Goal: Communication & Community: Answer question/provide support

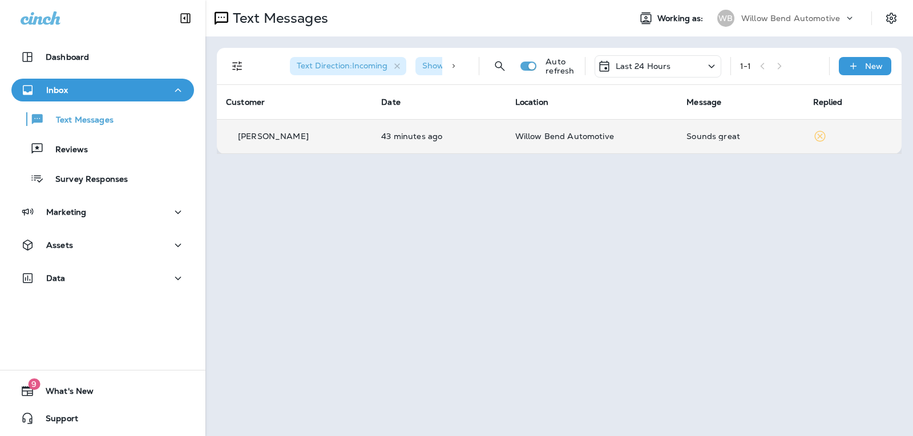
click at [621, 137] on p "Willow Bend Automotive" at bounding box center [591, 136] width 153 height 9
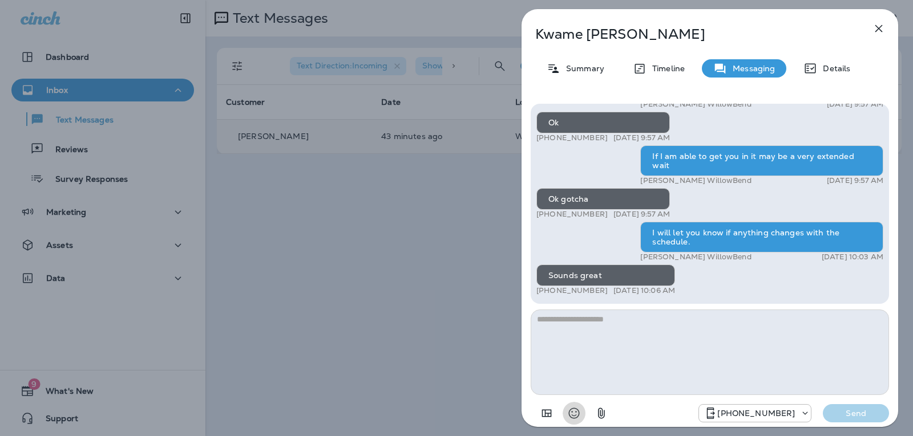
click at [579, 410] on icon "Select an emoji" at bounding box center [574, 414] width 14 height 14
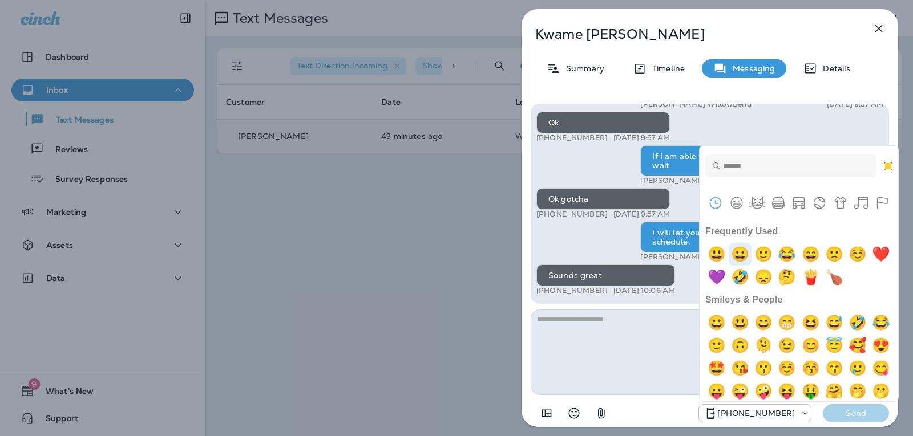
click at [750, 252] on img "grinning" at bounding box center [740, 254] width 23 height 23
type textarea "**"
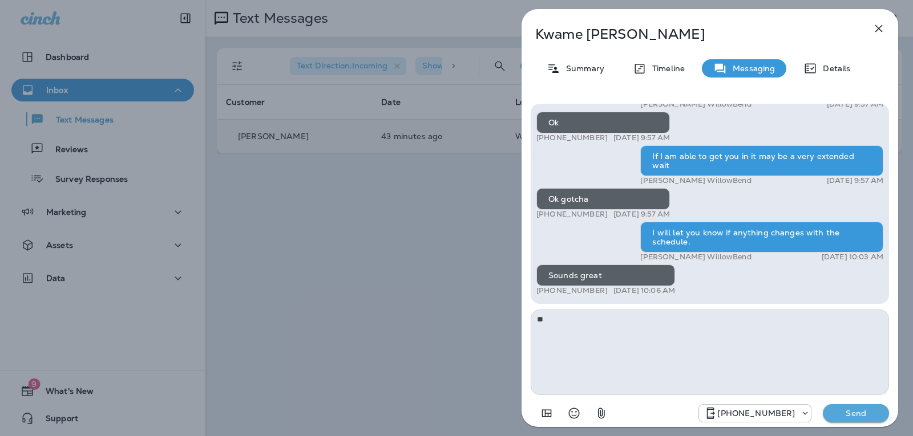
click at [850, 420] on button "Send" at bounding box center [856, 414] width 66 height 18
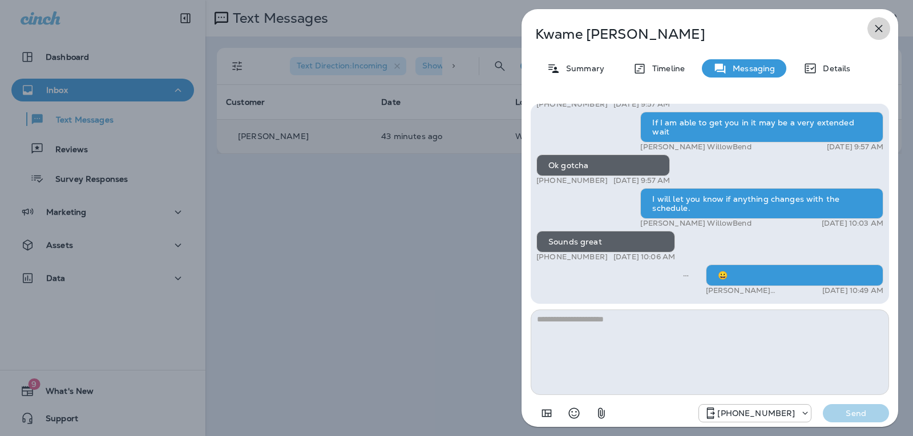
click at [885, 29] on button "button" at bounding box center [878, 28] width 23 height 23
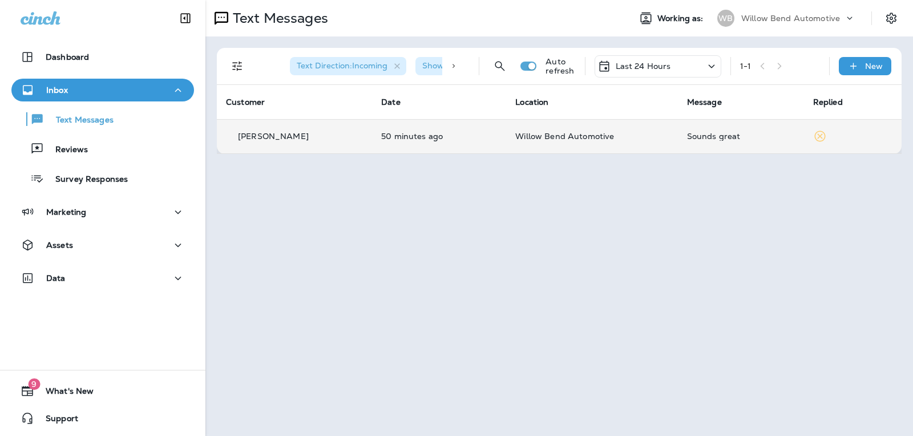
click at [662, 68] on p "Last 24 Hours" at bounding box center [643, 66] width 55 height 9
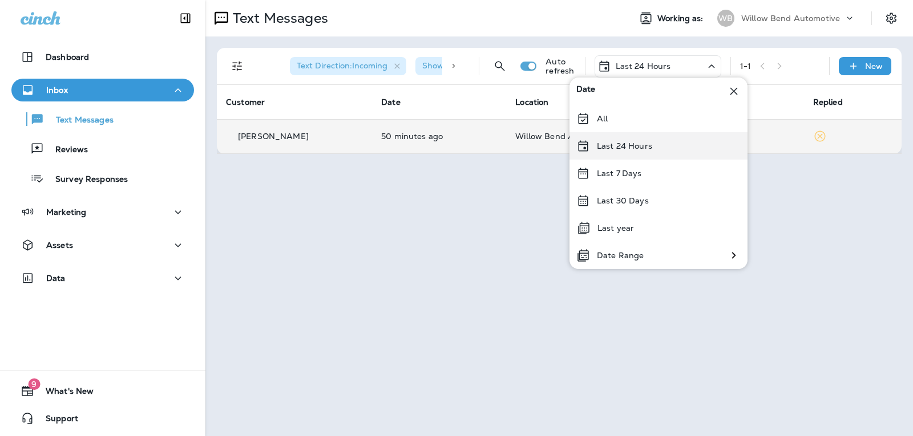
click at [636, 143] on p "Last 24 Hours" at bounding box center [624, 145] width 55 height 9
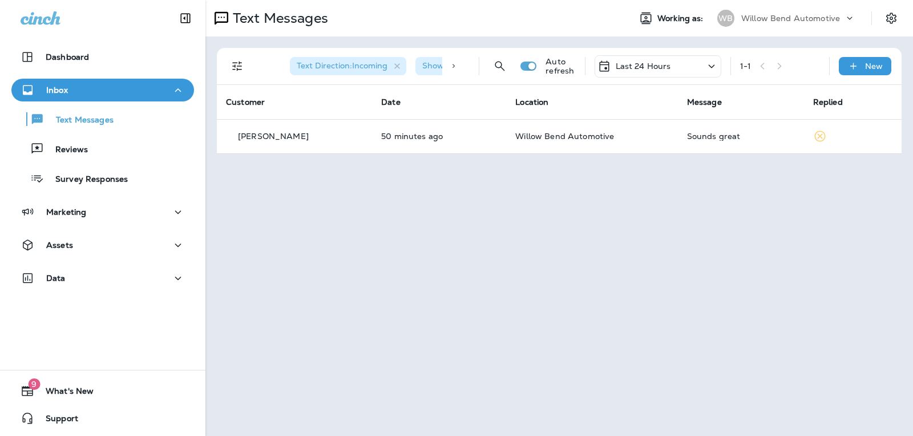
click at [646, 75] on div "Last 24 Hours" at bounding box center [657, 66] width 127 height 22
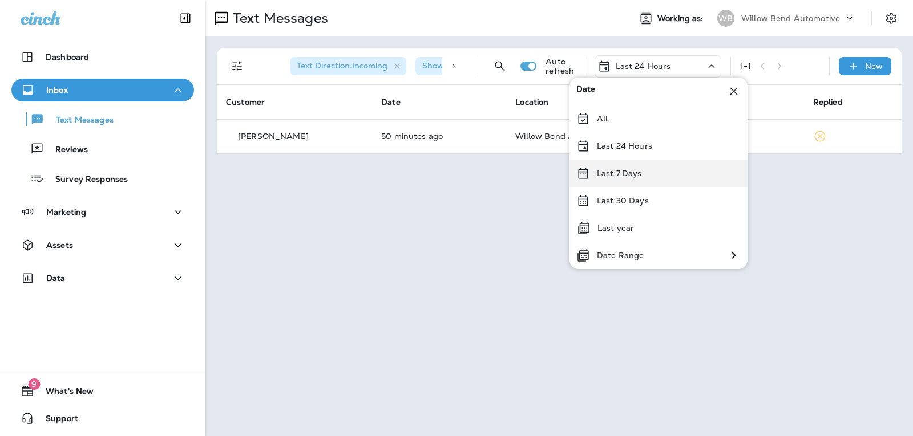
click at [637, 167] on div "Last 7 Days" at bounding box center [658, 173] width 178 height 27
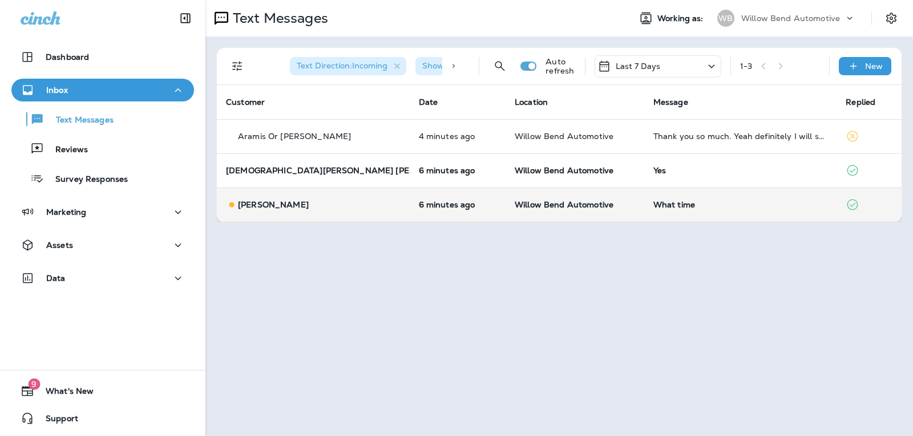
click at [681, 207] on div "What time" at bounding box center [740, 204] width 175 height 9
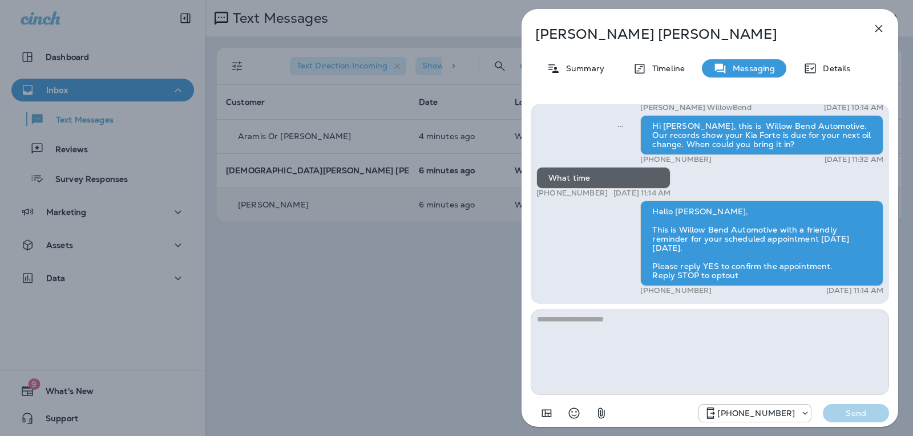
click at [603, 326] on textarea at bounding box center [710, 353] width 358 height 86
type textarea "****"
click at [883, 407] on button "Send" at bounding box center [856, 414] width 66 height 18
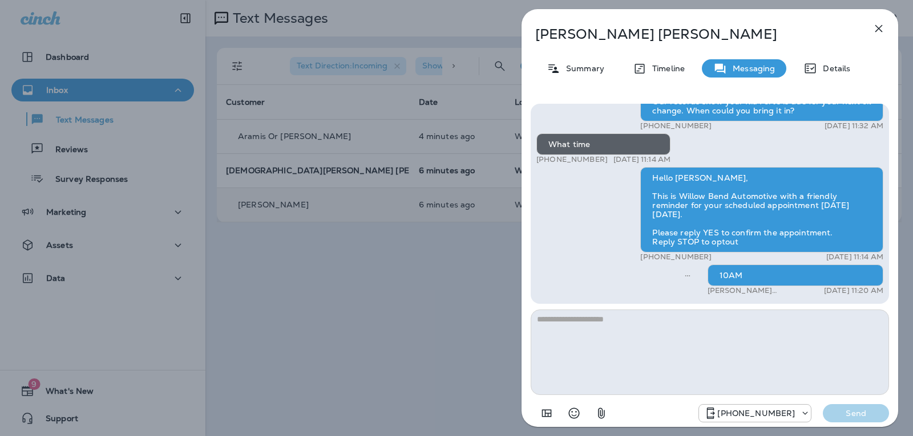
click at [875, 22] on icon "button" at bounding box center [879, 29] width 14 height 14
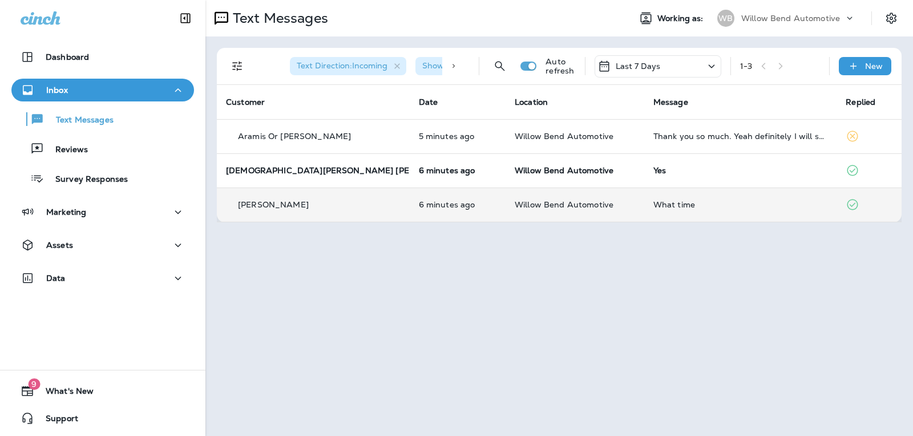
click at [710, 179] on td "Yes" at bounding box center [740, 170] width 193 height 34
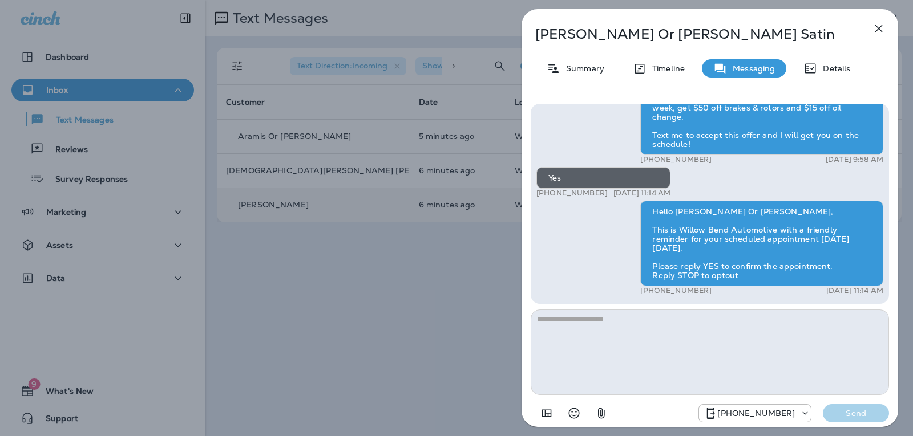
click at [621, 325] on textarea at bounding box center [710, 353] width 358 height 86
type textarea "*"
type textarea "**********"
click at [849, 402] on div "[PHONE_NUMBER] Send" at bounding box center [710, 410] width 358 height 30
click at [849, 414] on p "Send" at bounding box center [856, 413] width 48 height 10
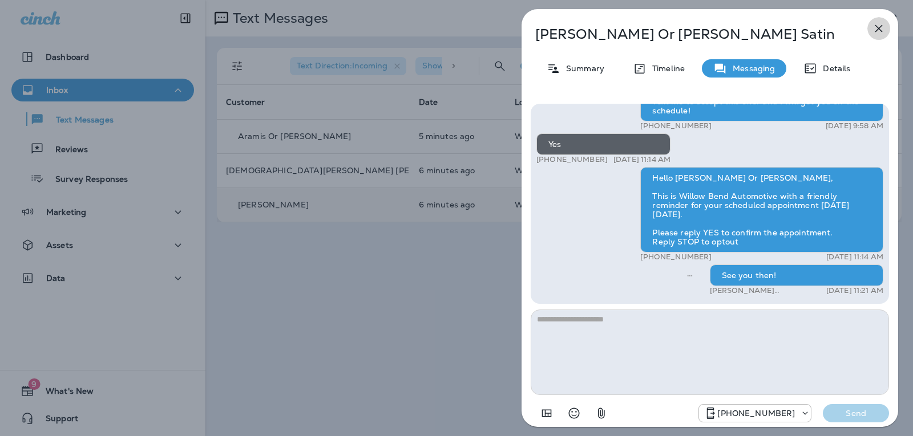
click at [877, 30] on icon "button" at bounding box center [878, 28] width 7 height 7
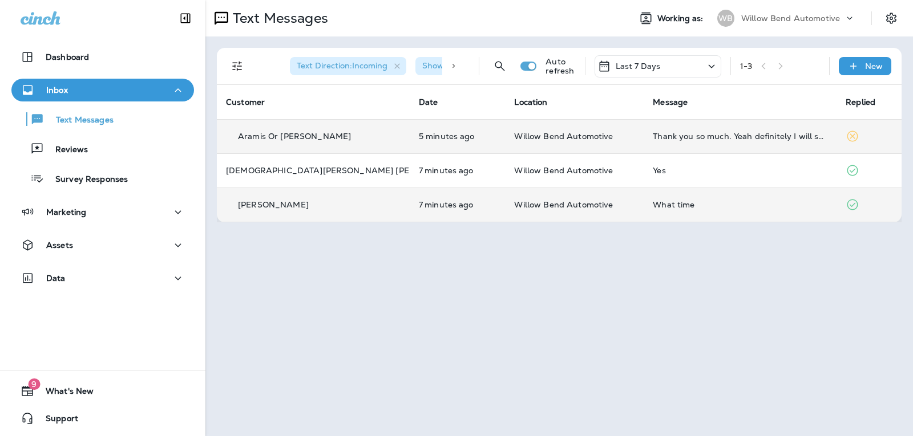
click at [691, 144] on td "Thank you so much. Yeah definitely I will see you guys [DATE]. Have a good day." at bounding box center [740, 136] width 193 height 34
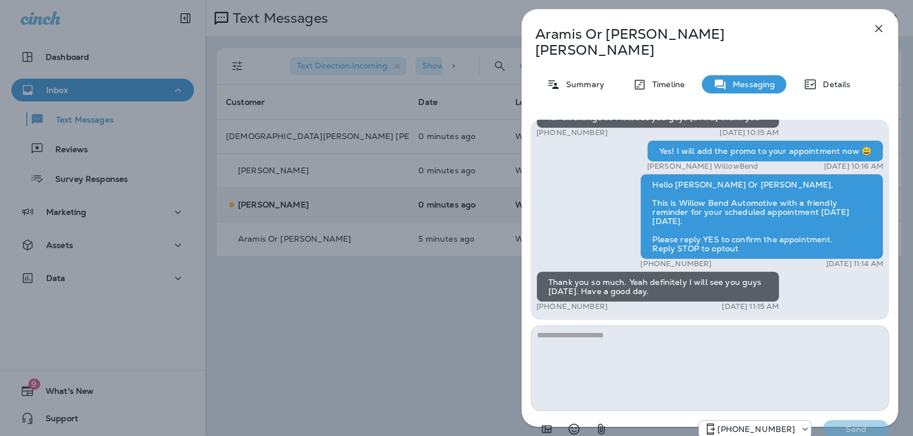
click at [620, 326] on textarea at bounding box center [710, 369] width 358 height 86
type textarea "**********"
click at [828, 420] on button "Send" at bounding box center [856, 429] width 66 height 18
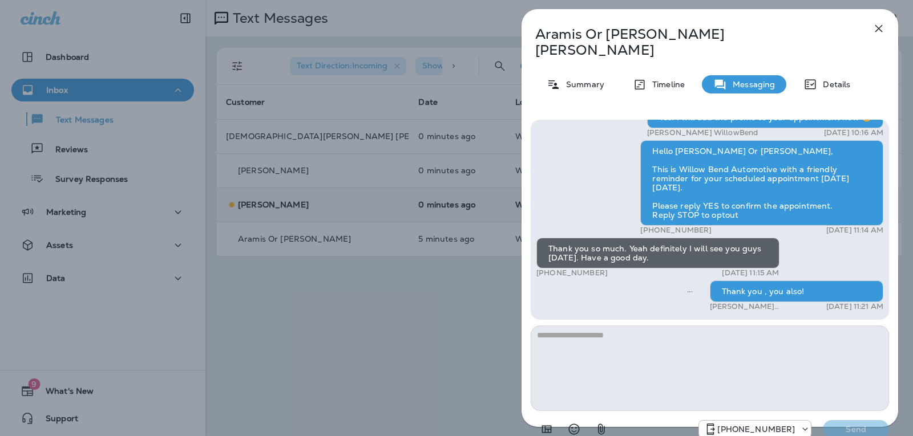
click at [877, 28] on icon "button" at bounding box center [879, 29] width 14 height 14
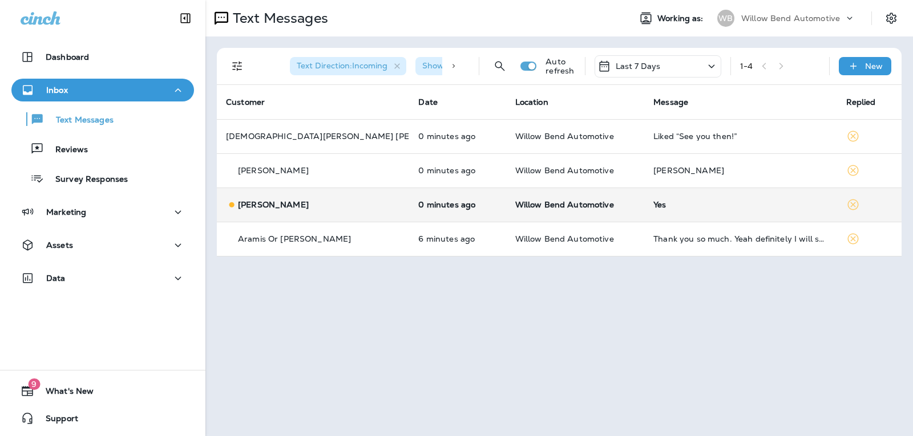
click at [645, 66] on p "Last 7 Days" at bounding box center [638, 66] width 45 height 9
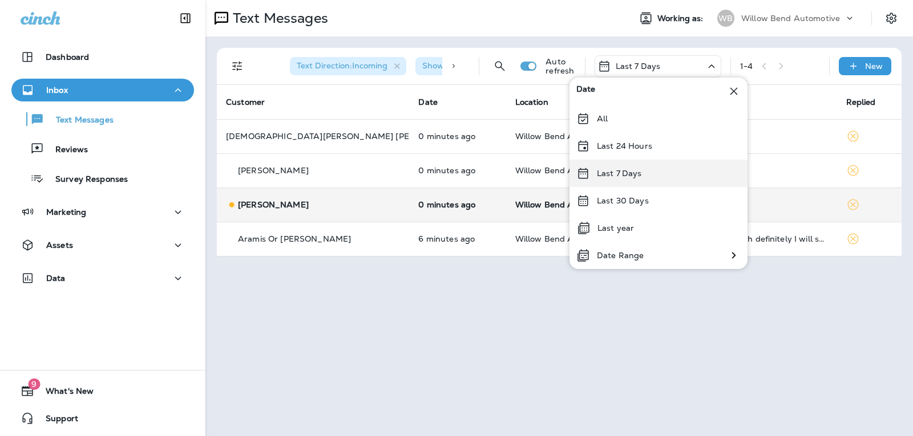
click at [642, 171] on div "Last 7 Days" at bounding box center [658, 173] width 178 height 27
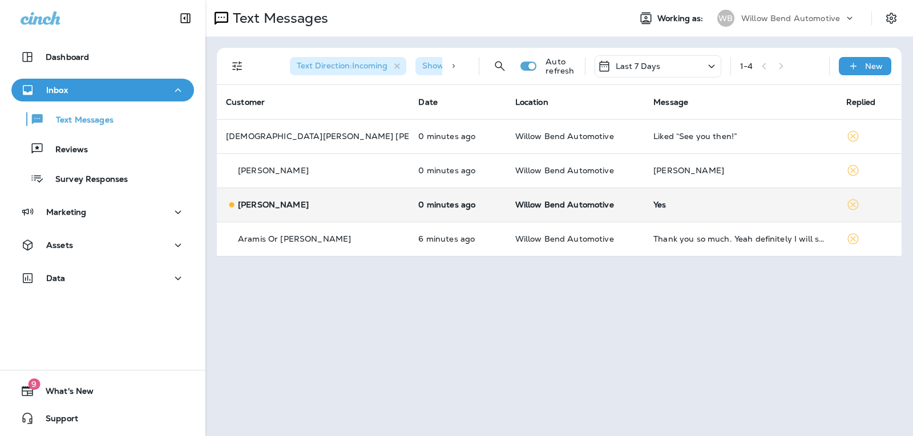
click at [695, 212] on td "Yes" at bounding box center [740, 205] width 192 height 34
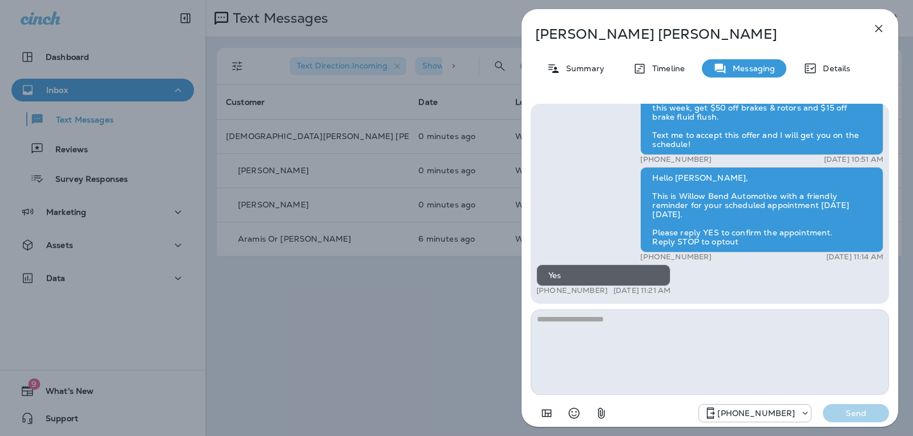
click at [581, 325] on textarea at bounding box center [710, 353] width 358 height 86
type textarea "**********"
click at [859, 416] on p "Send" at bounding box center [856, 413] width 48 height 10
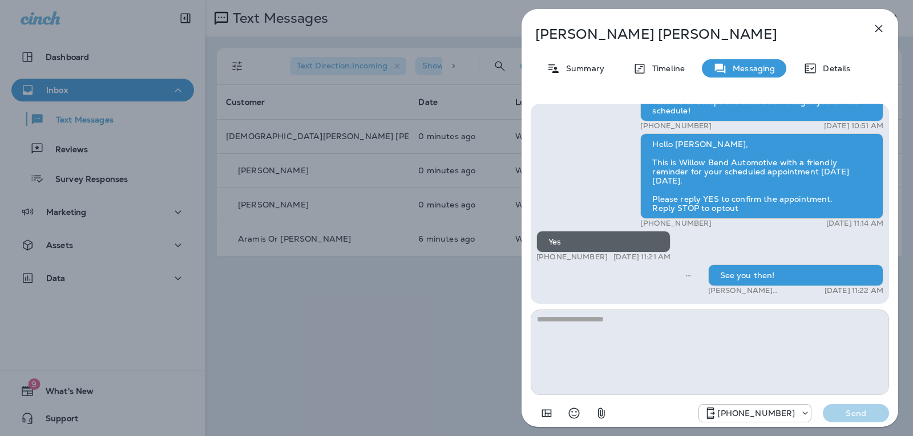
click at [876, 33] on icon "button" at bounding box center [879, 29] width 14 height 14
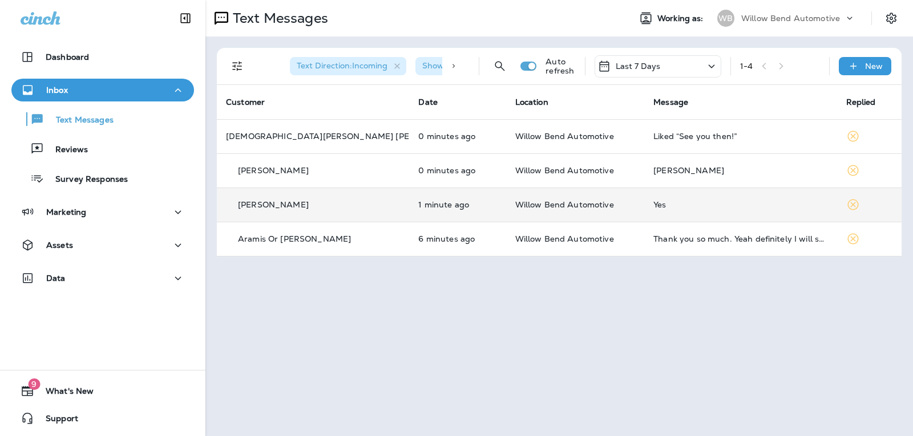
click at [718, 206] on div "Yes" at bounding box center [740, 204] width 174 height 9
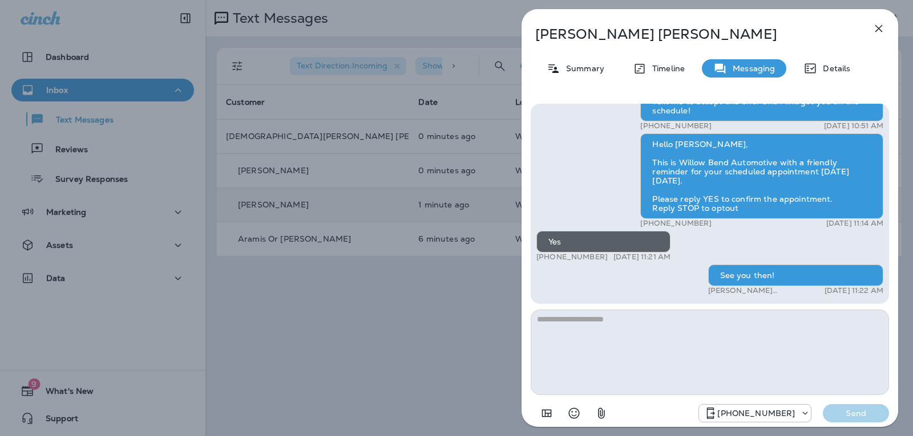
click at [875, 23] on icon "button" at bounding box center [879, 29] width 14 height 14
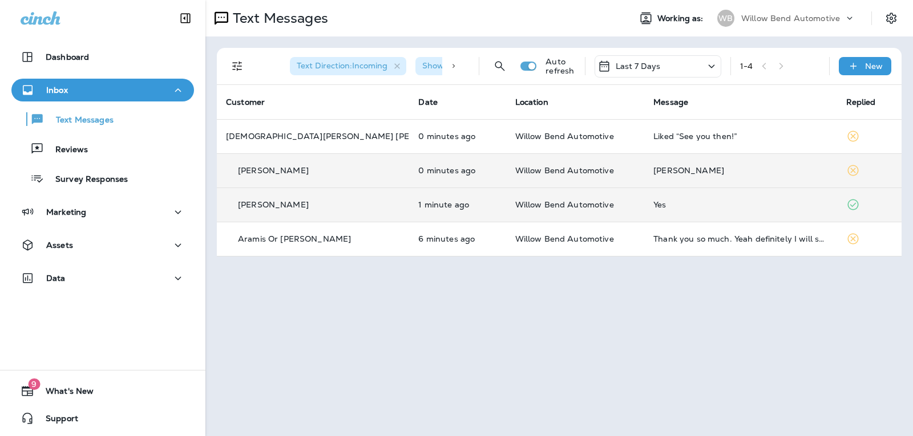
click at [721, 177] on td "[PERSON_NAME]" at bounding box center [740, 170] width 192 height 34
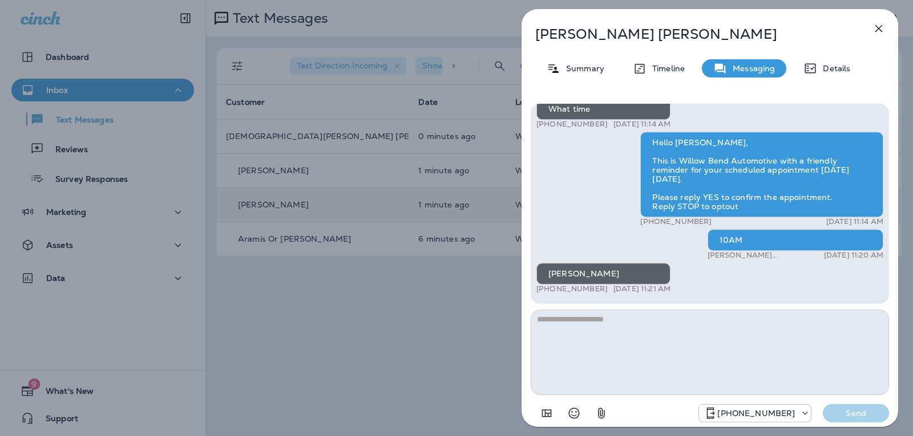
click at [590, 329] on textarea at bounding box center [710, 353] width 358 height 86
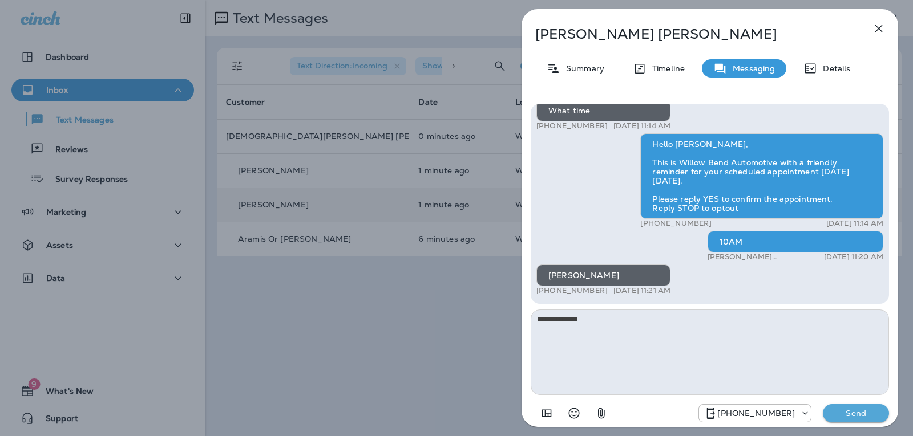
type textarea "**********"
click at [880, 418] on button "Send" at bounding box center [856, 414] width 66 height 18
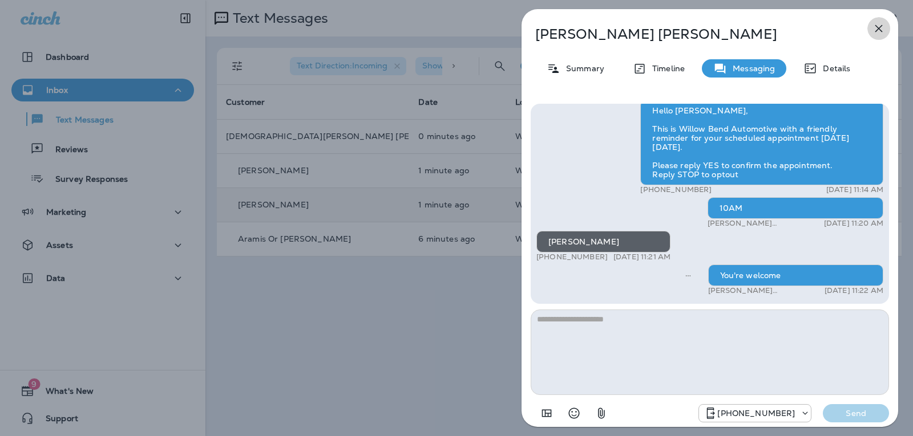
click at [880, 33] on icon "button" at bounding box center [879, 29] width 14 height 14
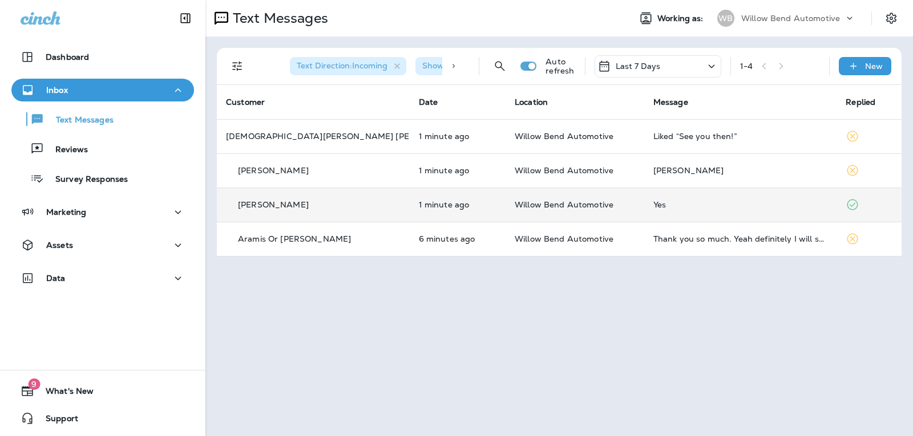
click at [655, 62] on p "Last 7 Days" at bounding box center [638, 66] width 45 height 9
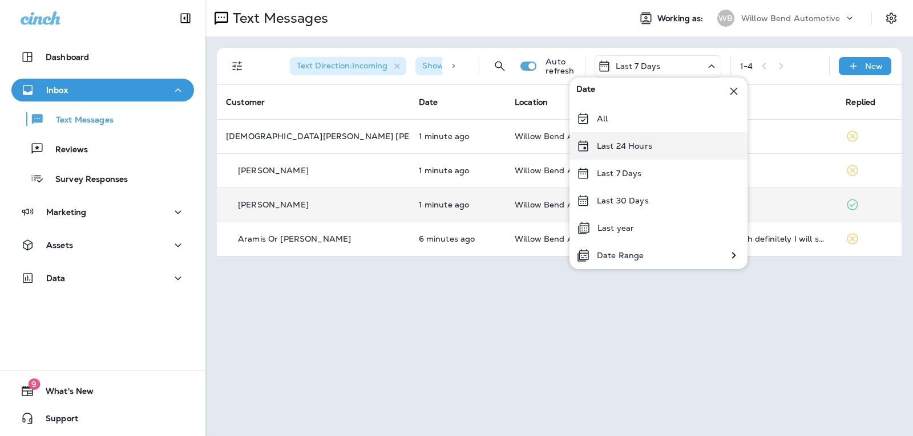
click at [657, 147] on div "Last 24 Hours" at bounding box center [658, 145] width 178 height 27
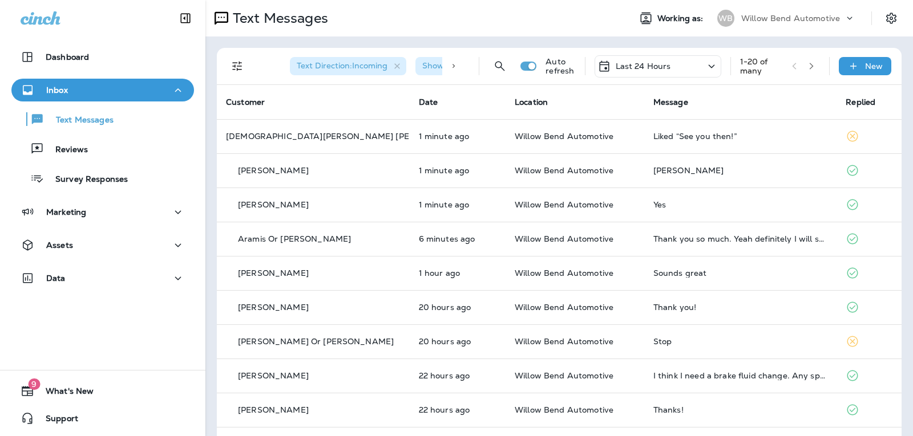
click at [658, 68] on p "Last 24 Hours" at bounding box center [643, 66] width 55 height 9
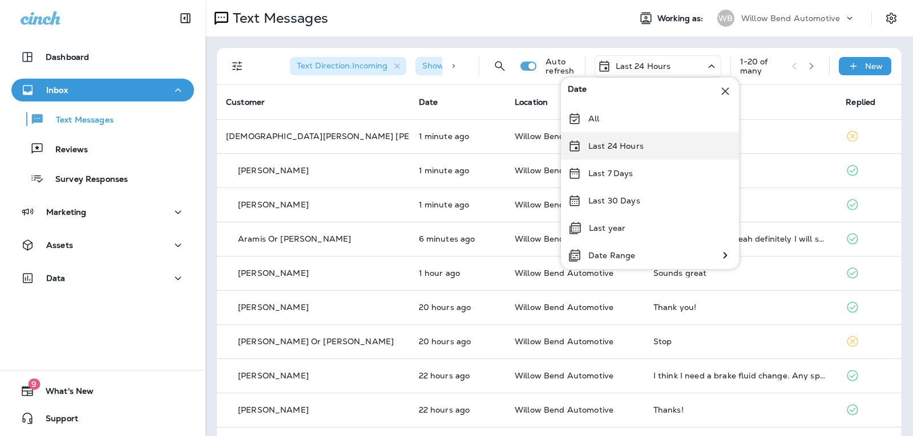
click at [659, 152] on div "Last 24 Hours" at bounding box center [650, 145] width 178 height 27
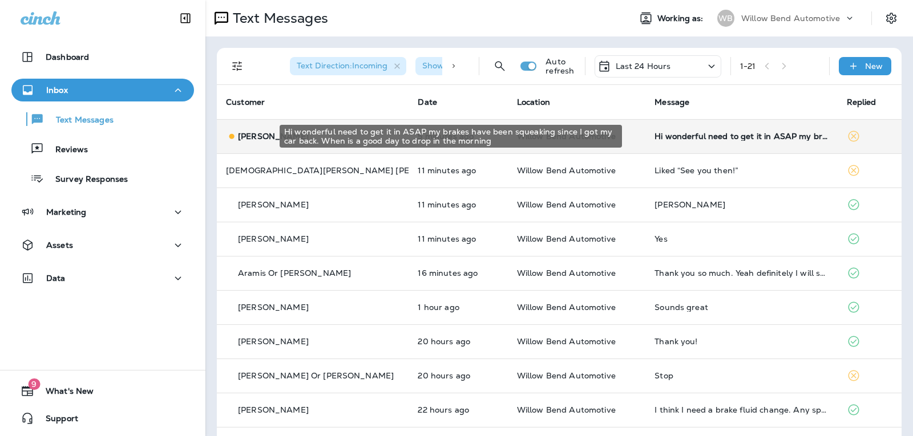
click at [692, 135] on div "Hi wonderful need to get it in ASAP my brakes have been squeaking since I got m…" at bounding box center [740, 136] width 173 height 9
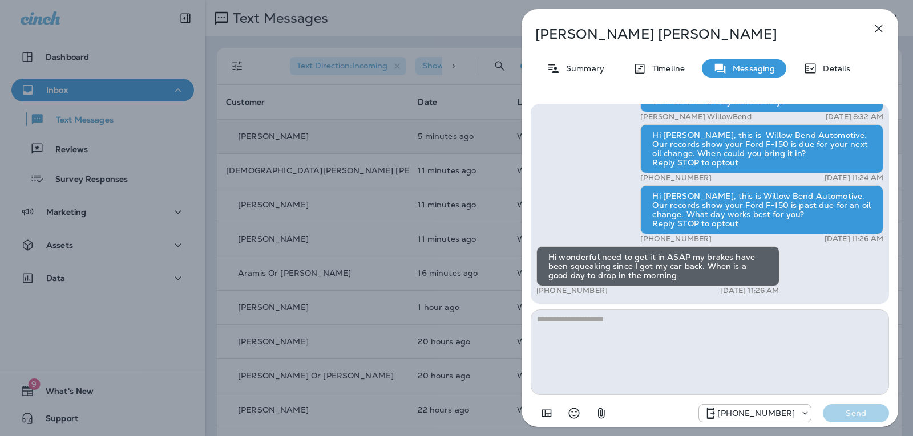
click at [571, 319] on textarea at bounding box center [710, 353] width 358 height 86
click at [563, 318] on textarea at bounding box center [710, 353] width 358 height 86
click at [563, 320] on textarea at bounding box center [710, 353] width 358 height 86
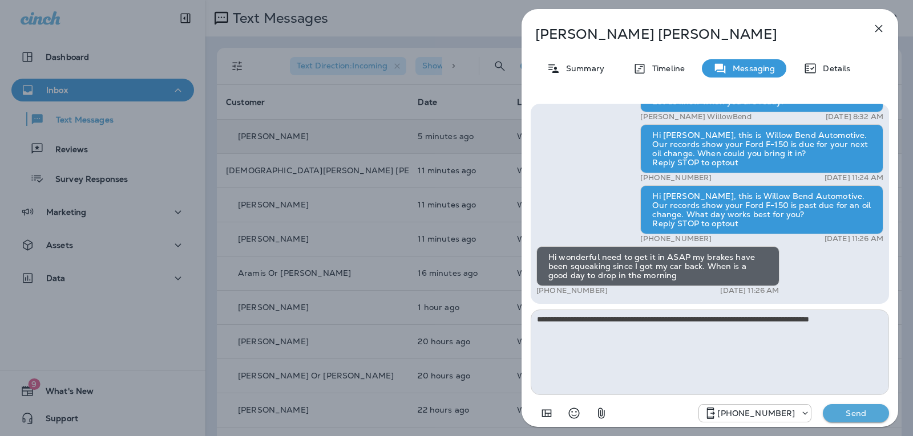
type textarea "**********"
click at [856, 415] on p "Send" at bounding box center [856, 413] width 48 height 10
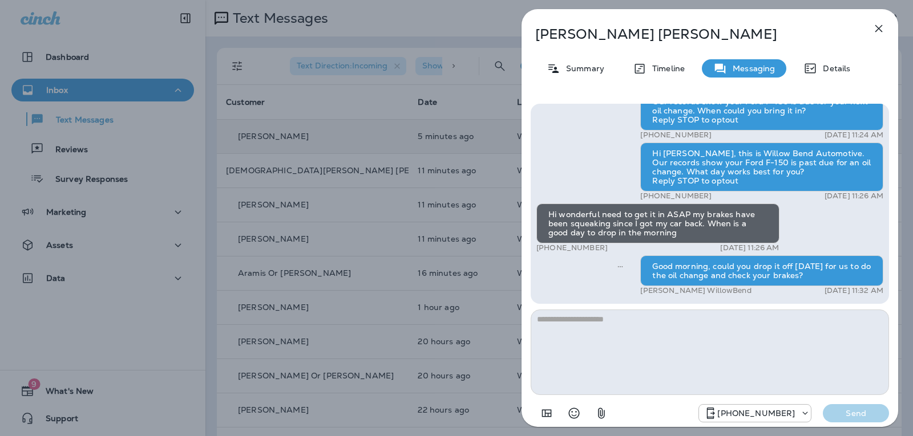
click at [881, 22] on icon "button" at bounding box center [879, 29] width 14 height 14
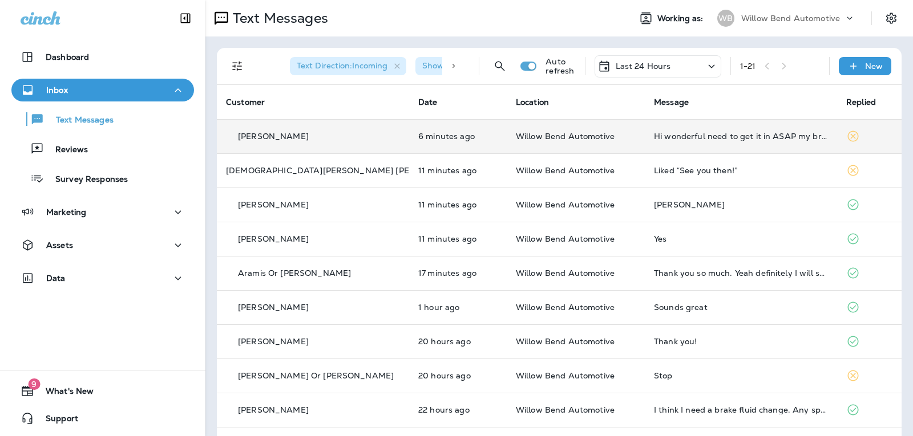
click at [642, 70] on p "Last 24 Hours" at bounding box center [643, 66] width 55 height 9
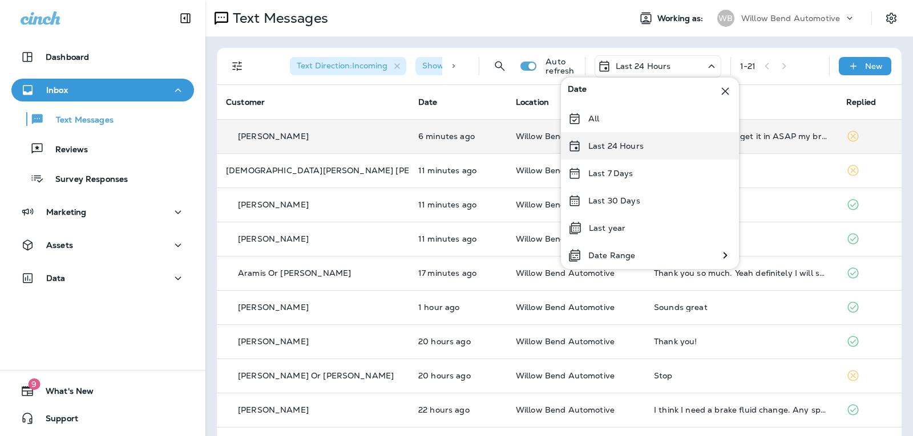
click at [634, 147] on p "Last 24 Hours" at bounding box center [615, 145] width 55 height 9
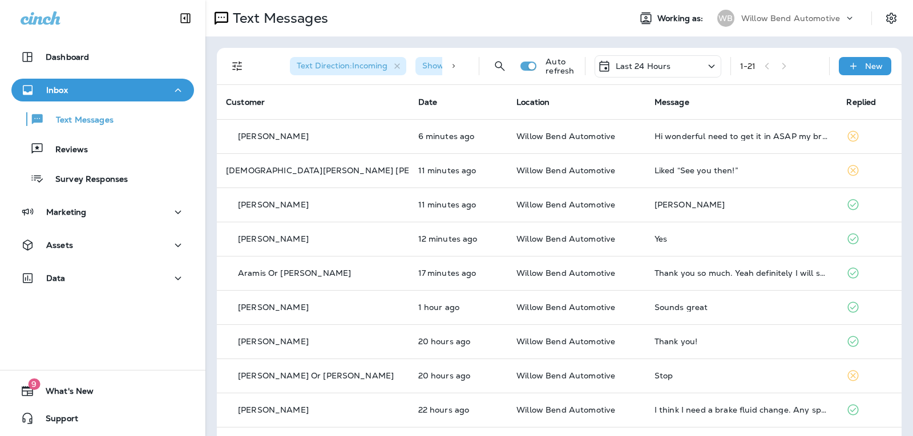
click at [649, 67] on p "Last 24 Hours" at bounding box center [643, 66] width 55 height 9
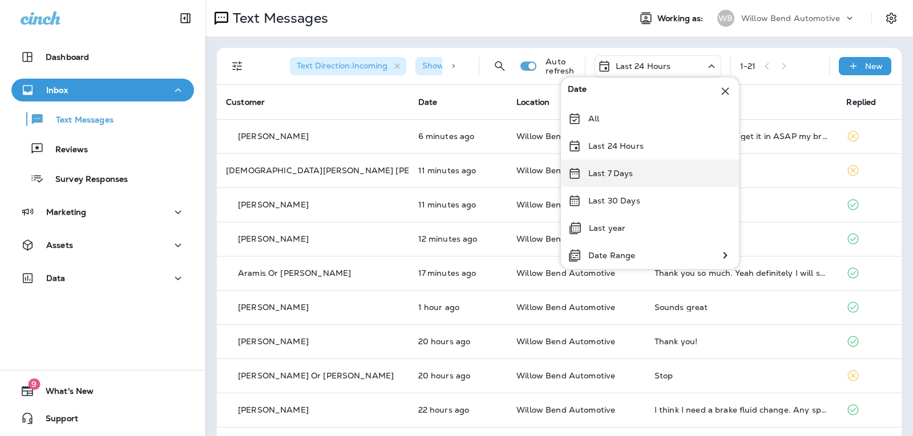
click at [642, 177] on div "Last 7 Days" at bounding box center [650, 173] width 178 height 27
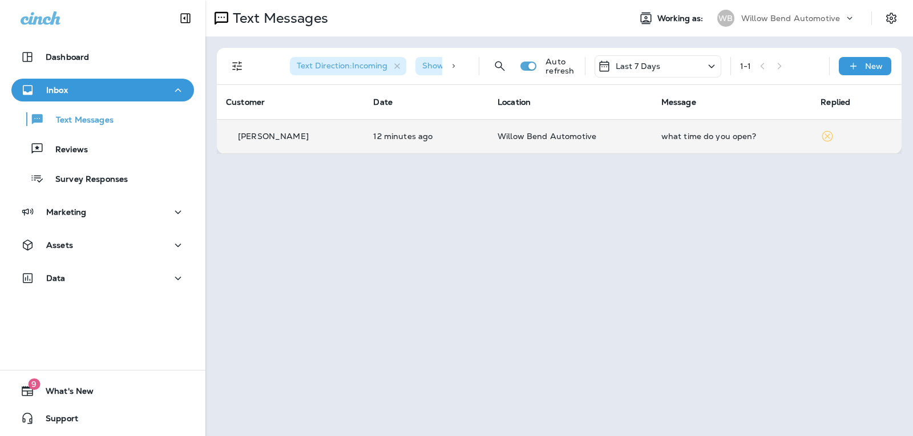
click at [719, 139] on div "what time do you open?" at bounding box center [731, 136] width 141 height 9
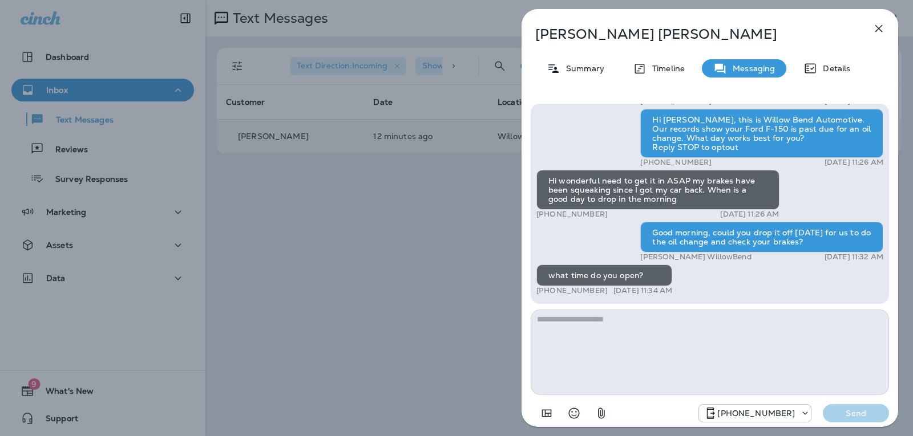
click at [568, 338] on textarea at bounding box center [710, 353] width 358 height 86
type textarea "*******"
click at [846, 410] on p "Send" at bounding box center [856, 413] width 48 height 10
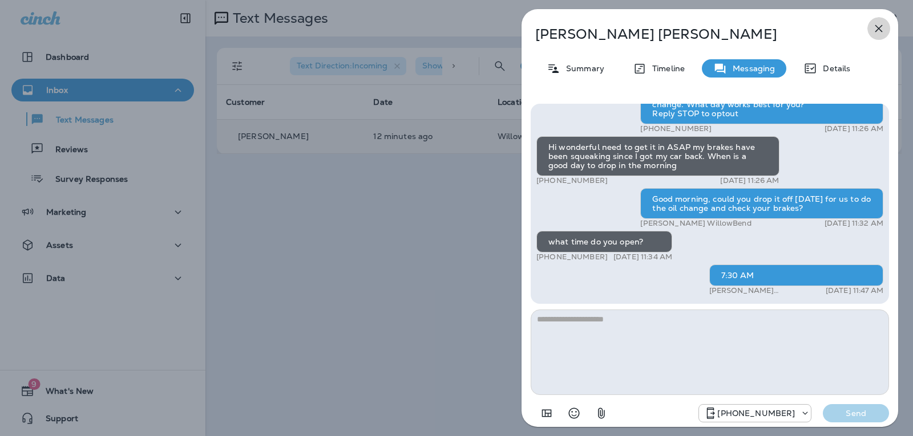
click at [875, 27] on icon "button" at bounding box center [879, 29] width 14 height 14
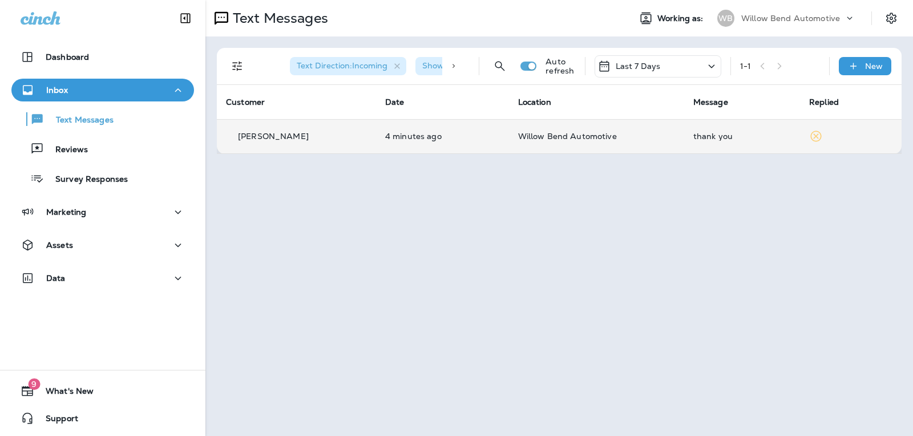
click at [650, 137] on p "Willow Bend Automotive" at bounding box center [596, 136] width 157 height 9
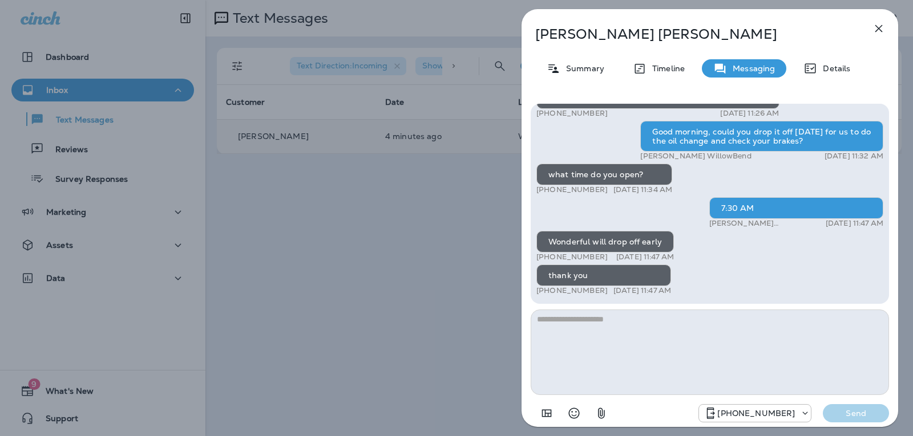
click at [618, 321] on textarea at bounding box center [710, 353] width 358 height 86
type textarea "*"
type textarea "**********"
click at [834, 411] on p "Send" at bounding box center [856, 413] width 48 height 10
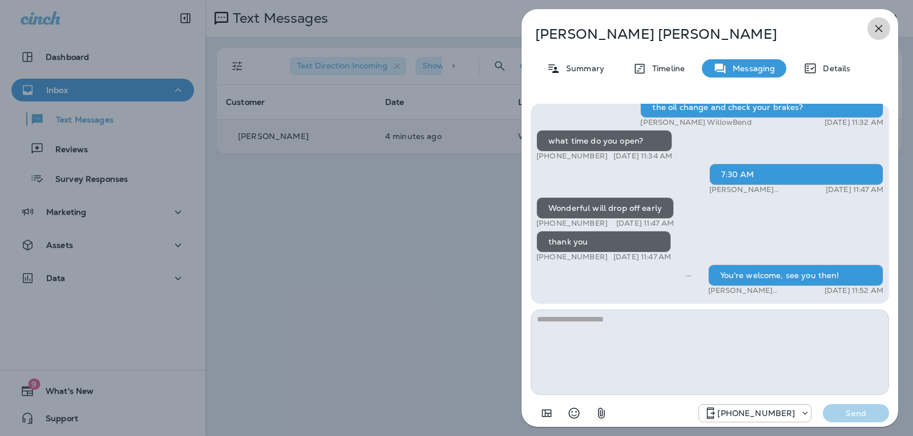
click at [881, 32] on icon "button" at bounding box center [879, 29] width 14 height 14
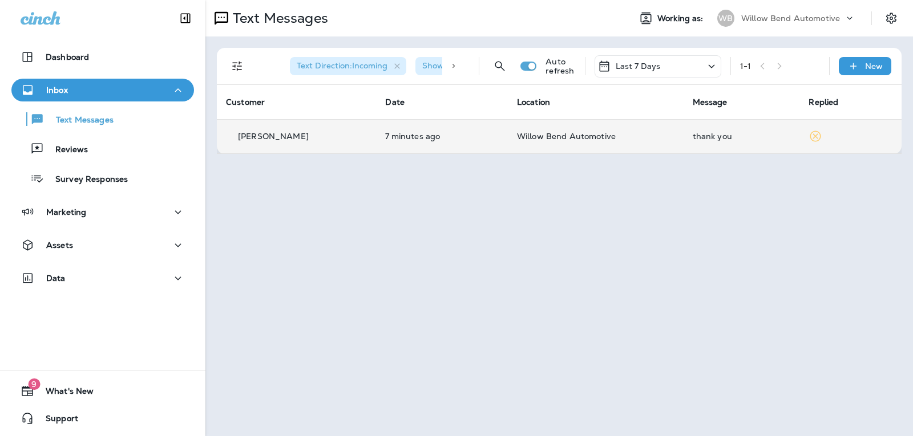
click at [651, 51] on div "Text Direction : Incoming Show Start/Stop/Unsubscribe : true Auto refresh Last …" at bounding box center [561, 66] width 671 height 37
click at [653, 66] on p "Last 7 Days" at bounding box center [638, 66] width 45 height 9
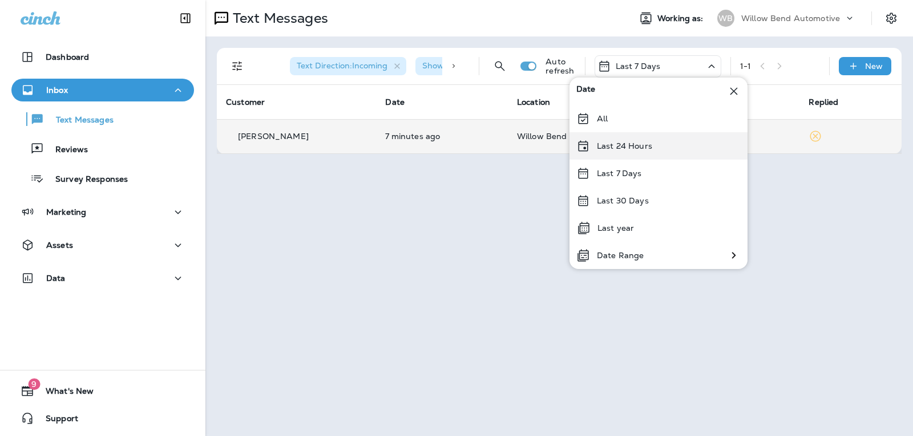
click at [633, 151] on div "Last 24 Hours" at bounding box center [658, 145] width 178 height 27
